Goal: Find specific page/section: Find specific page/section

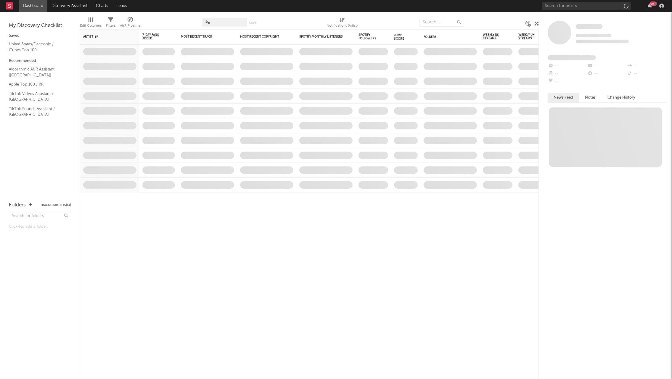
click at [588, 1] on div "99 +" at bounding box center [604, 6] width 124 height 12
click at [583, 7] on input "text" at bounding box center [586, 5] width 89 height 7
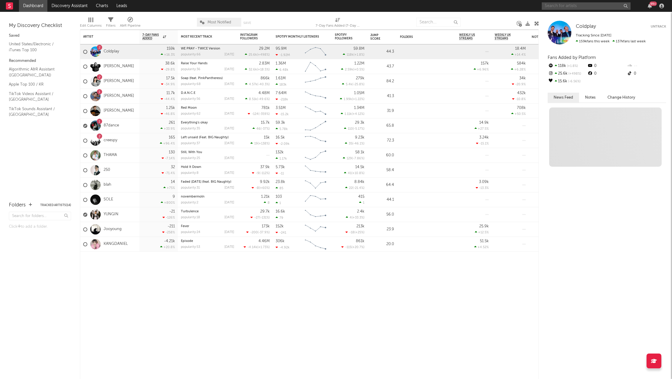
type input "d"
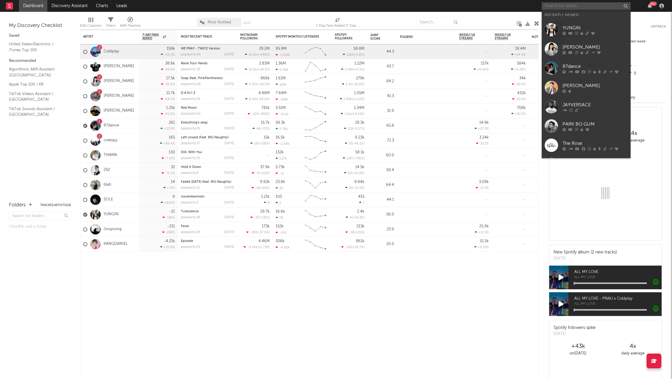
type input "f"
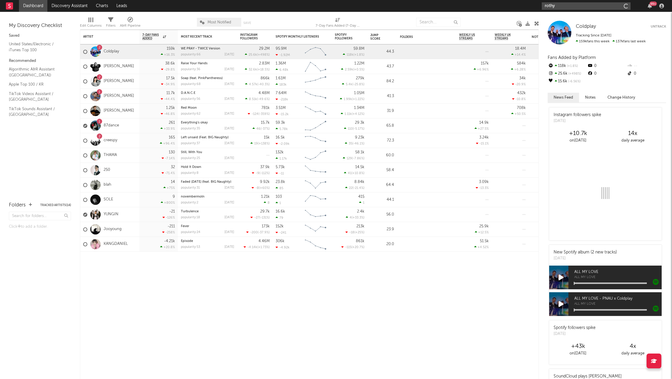
type input "rothy"
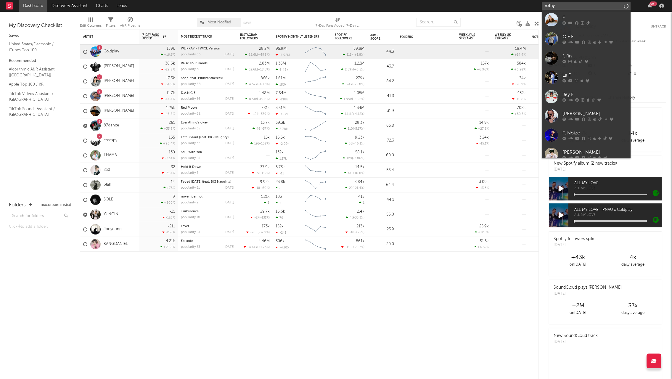
click at [572, 5] on input "rothy" at bounding box center [586, 5] width 89 height 7
